Goal: Task Accomplishment & Management: Use online tool/utility

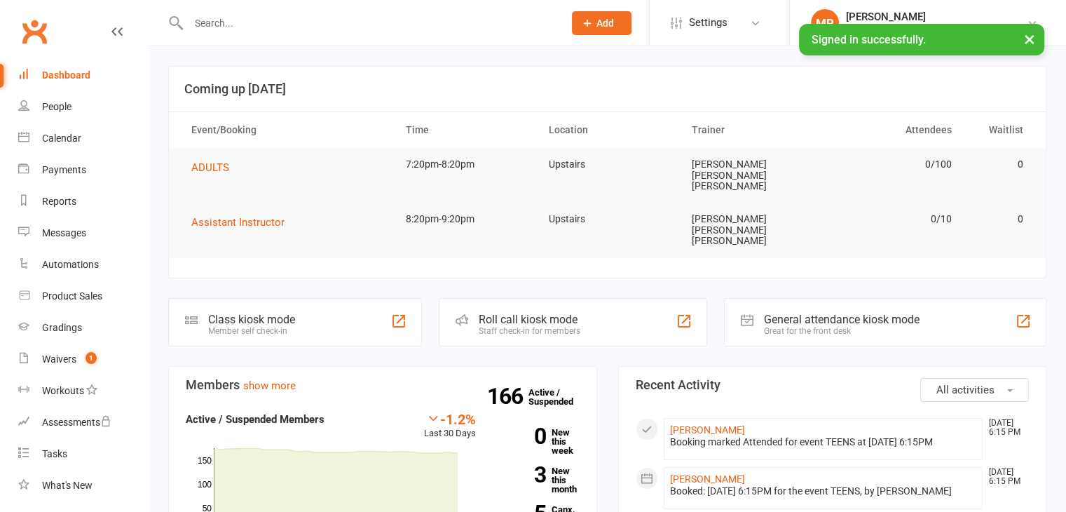
click at [623, 304] on div "Roll call kiosk mode Staff check-in for members" at bounding box center [573, 322] width 269 height 48
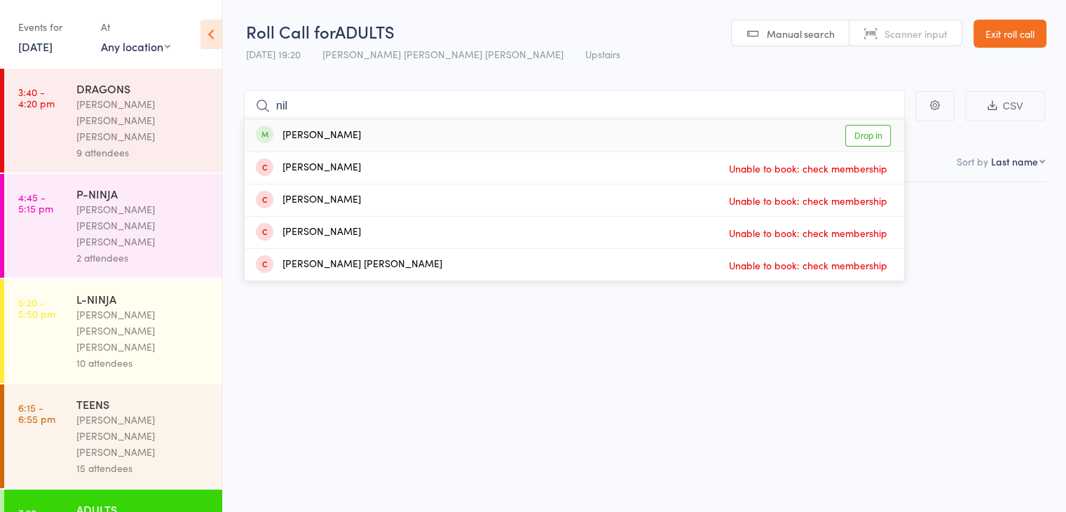
type input "nil"
click at [552, 119] on div "[PERSON_NAME] Drop in" at bounding box center [575, 135] width 660 height 32
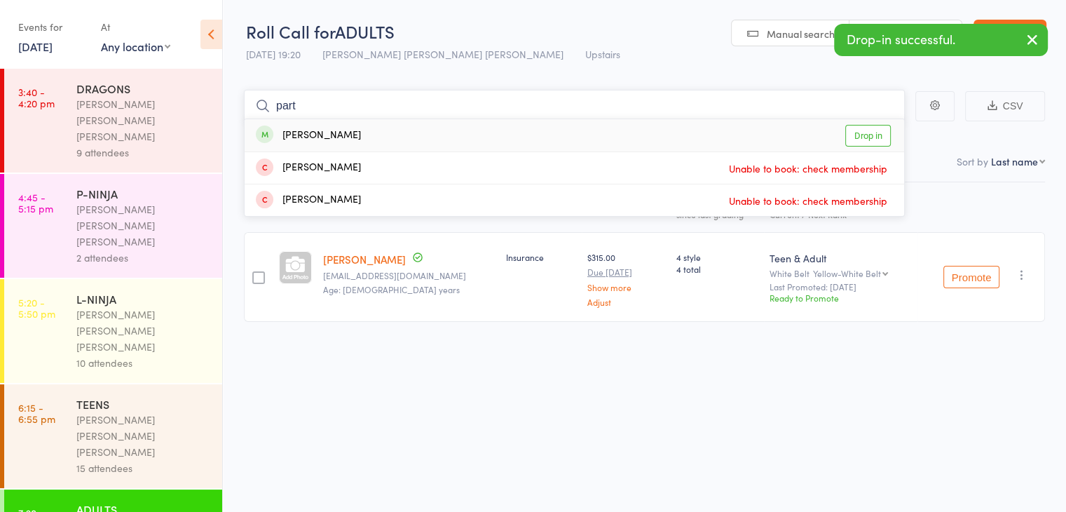
type input "part"
click at [552, 130] on div "Parth Khairnar Drop in" at bounding box center [575, 135] width 660 height 32
